Goal: Browse casually: Explore the website without a specific task or goal

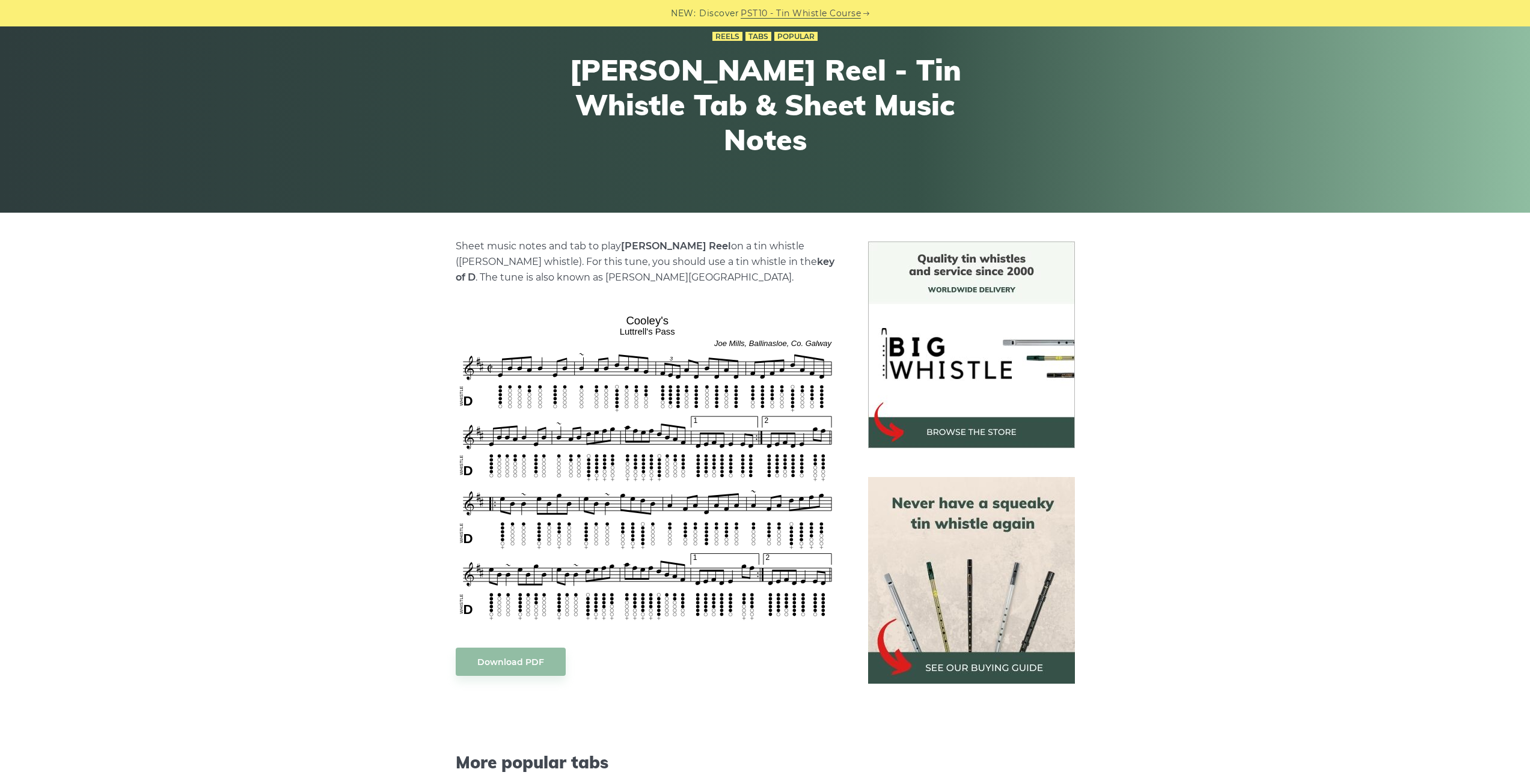
scroll to position [240, 0]
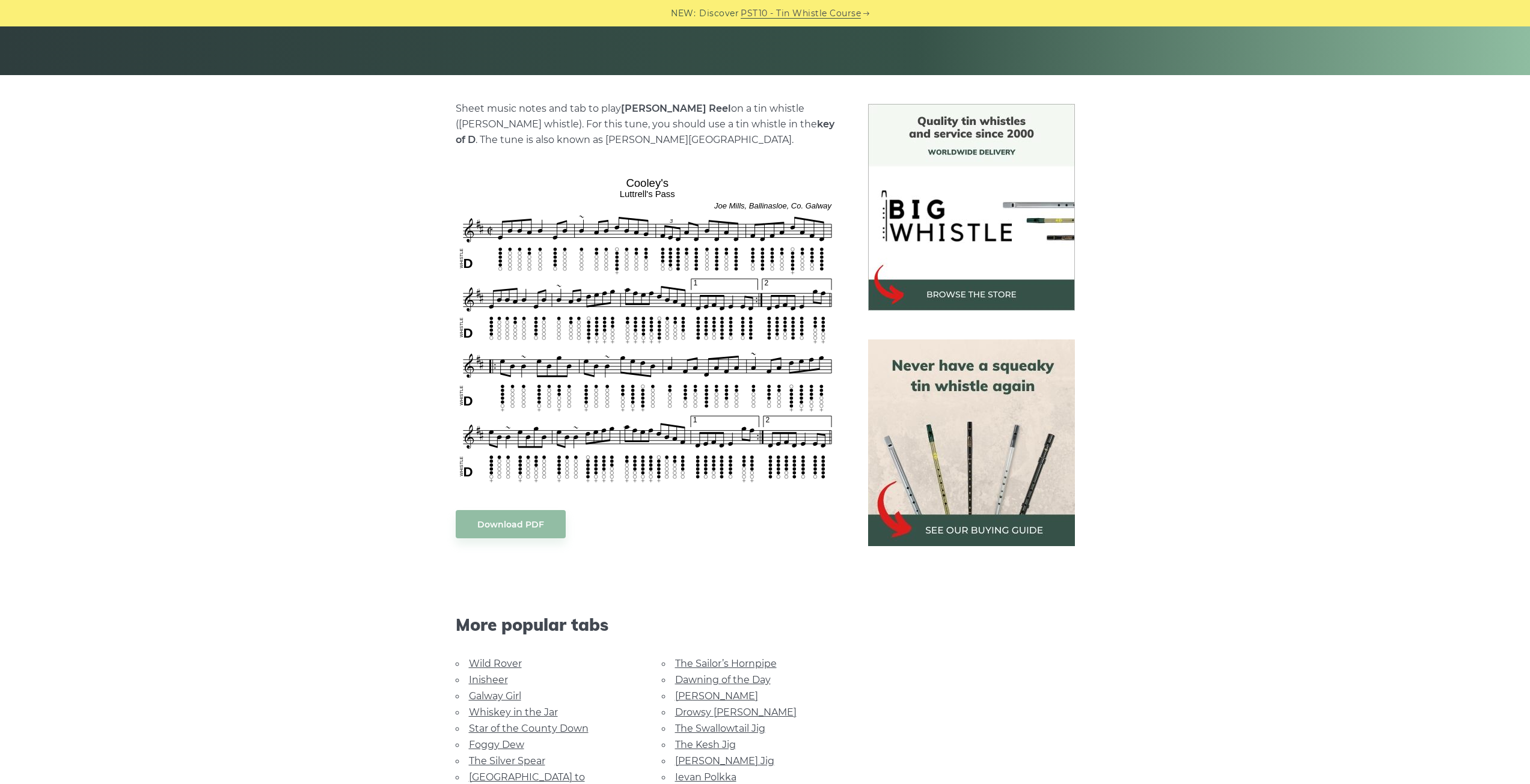
click at [587, 274] on body "NEW: Discover PST10 - Tin Whistle Course Lessons Fingering Charts Tabs & Notes …" at bounding box center [765, 698] width 1530 height 1877
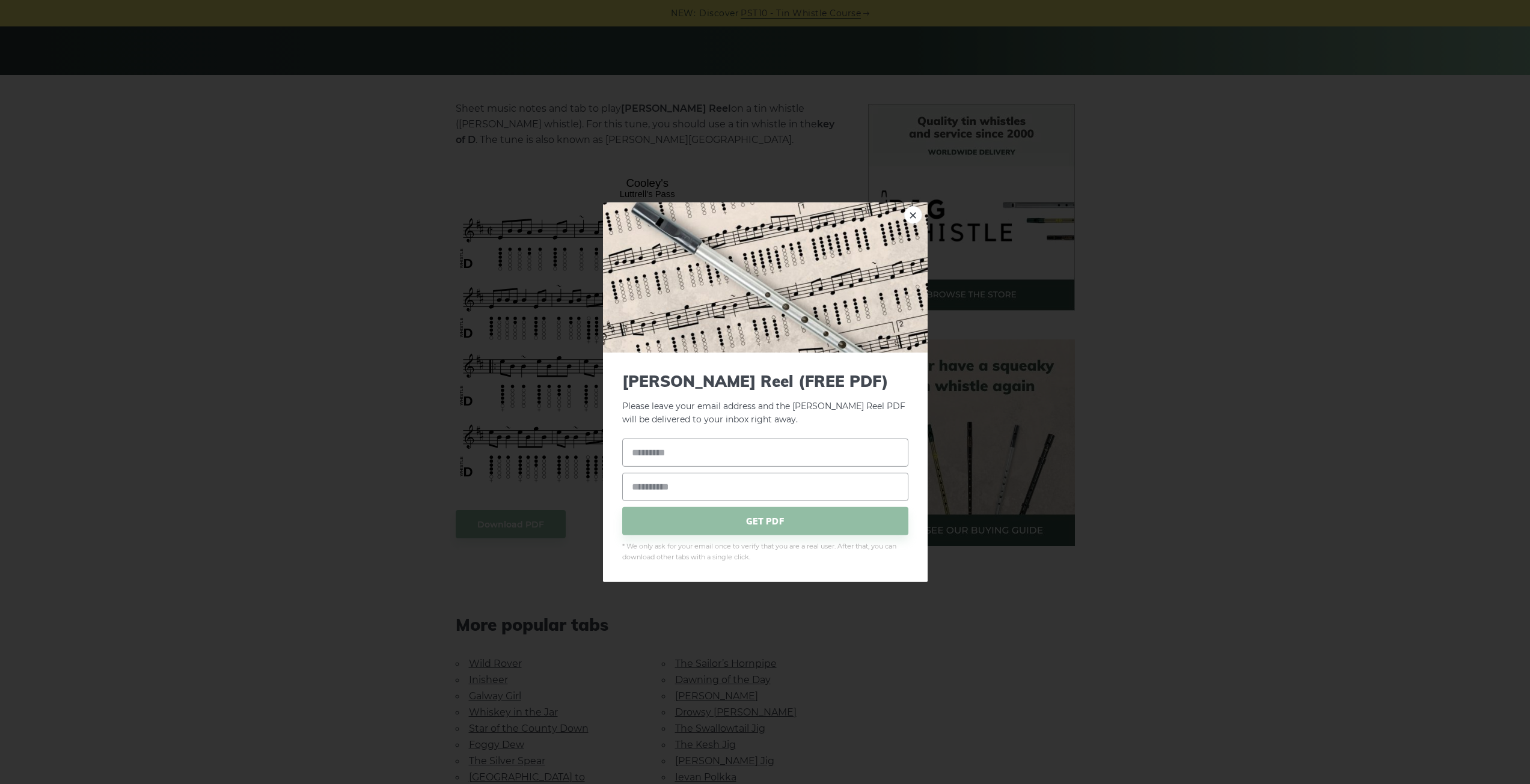
click at [1124, 289] on div "× [PERSON_NAME] Reel (FREE PDF) Please leave your email address and the [PERSON…" at bounding box center [765, 392] width 1530 height 784
click at [910, 224] on link "×" at bounding box center [913, 215] width 18 height 18
click at [533, 526] on body "NEW: Discover PST10 - Tin Whistle Course Lessons Fingering Charts Tabs & Notes …" at bounding box center [765, 698] width 1530 height 1877
click at [1198, 262] on div "× [PERSON_NAME] Reel (FREE PDF) Please leave your email address and the PDF fil…" at bounding box center [765, 392] width 1530 height 784
click at [912, 214] on link "×" at bounding box center [913, 215] width 18 height 18
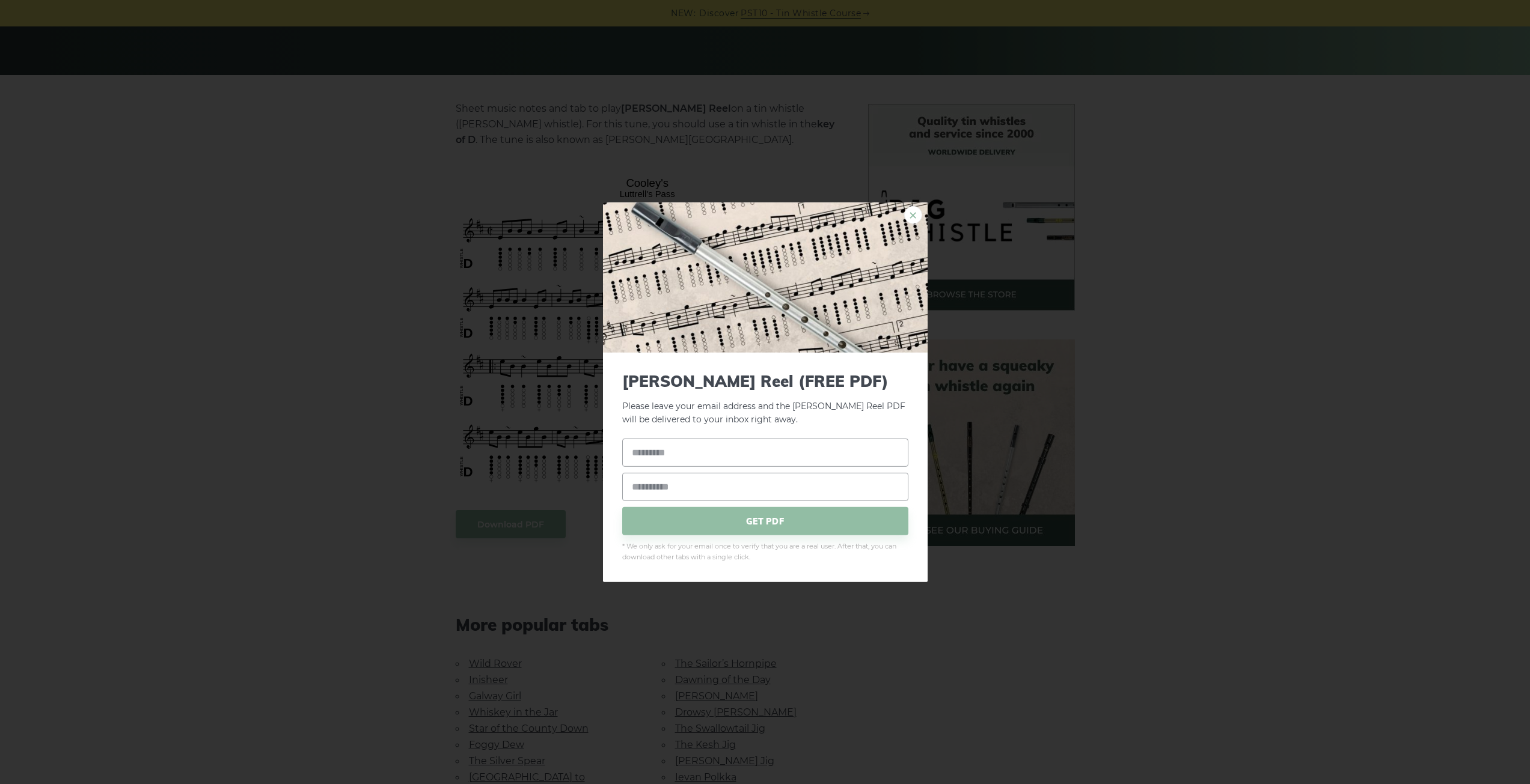
click at [906, 217] on link "×" at bounding box center [913, 215] width 18 height 18
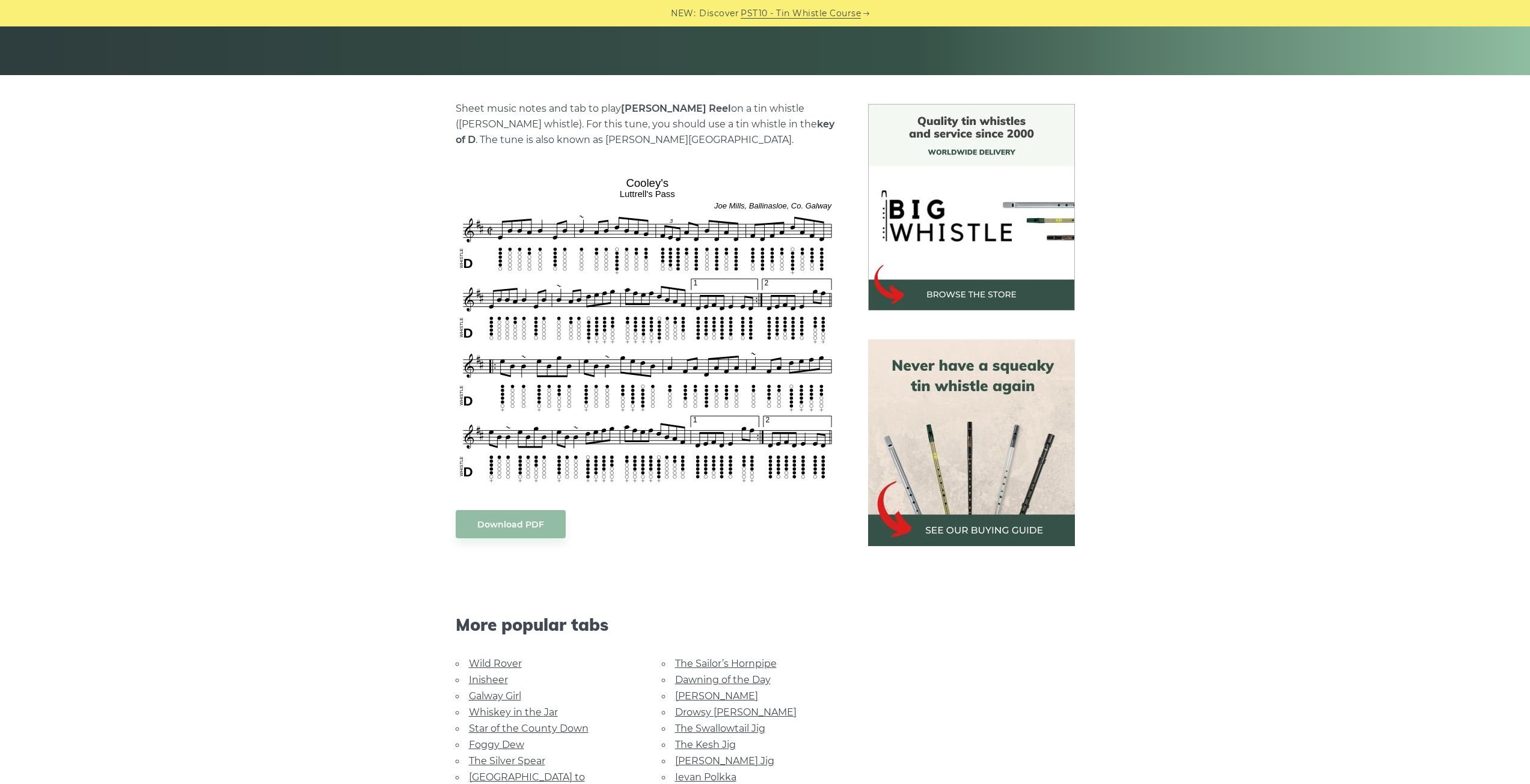
click at [616, 301] on body "NEW: Discover PST10 - Tin Whistle Course Lessons Fingering Charts Tabs & Notes …" at bounding box center [765, 698] width 1530 height 1877
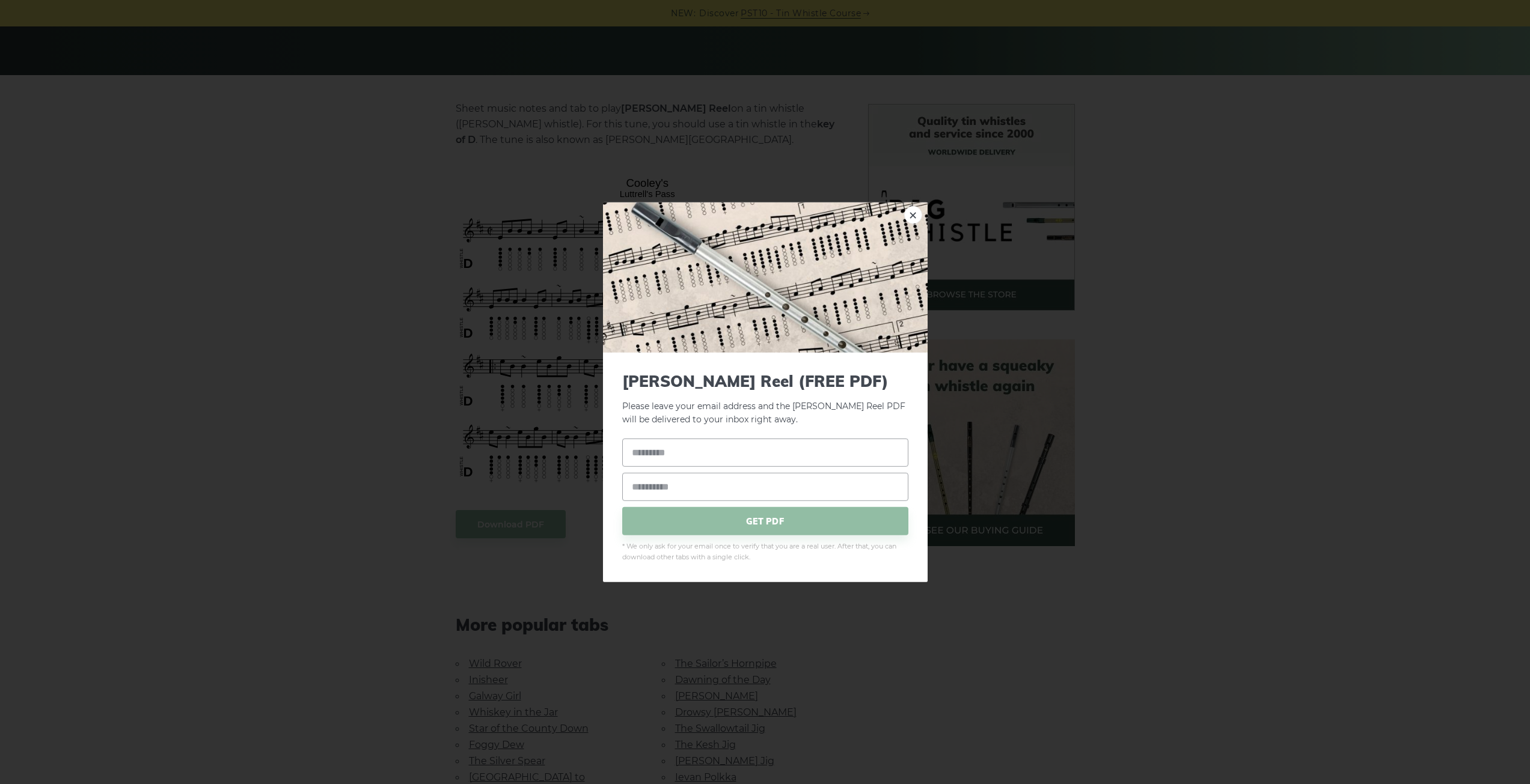
click at [385, 243] on div "× [PERSON_NAME] Reel (FREE PDF) Please leave your email address and the [PERSON…" at bounding box center [765, 392] width 1530 height 784
